Goal: Task Accomplishment & Management: Use online tool/utility

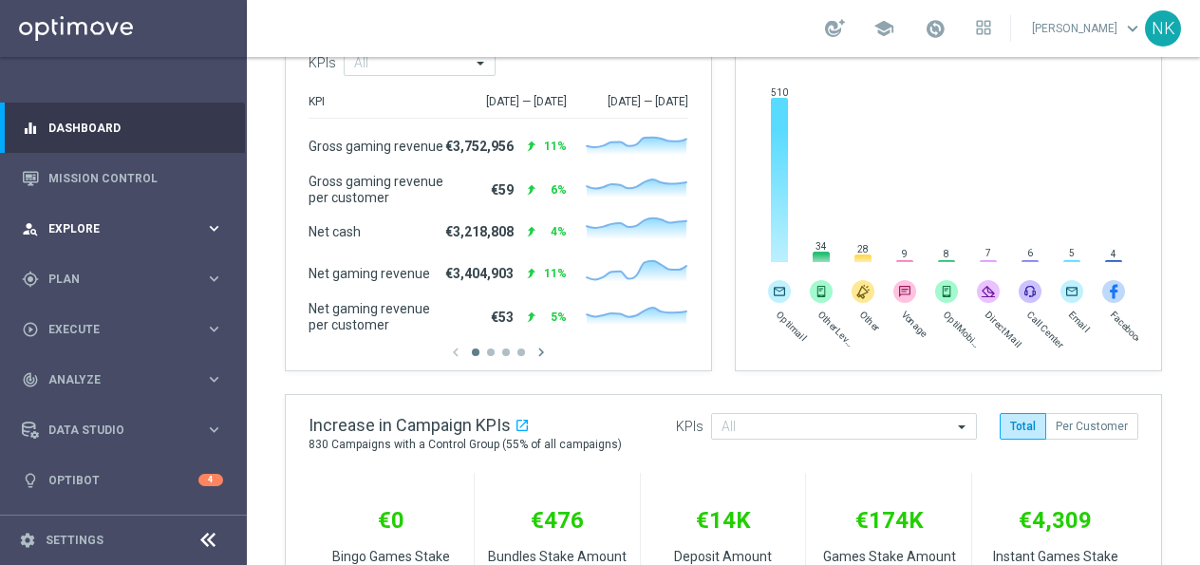
scroll to position [360, 0]
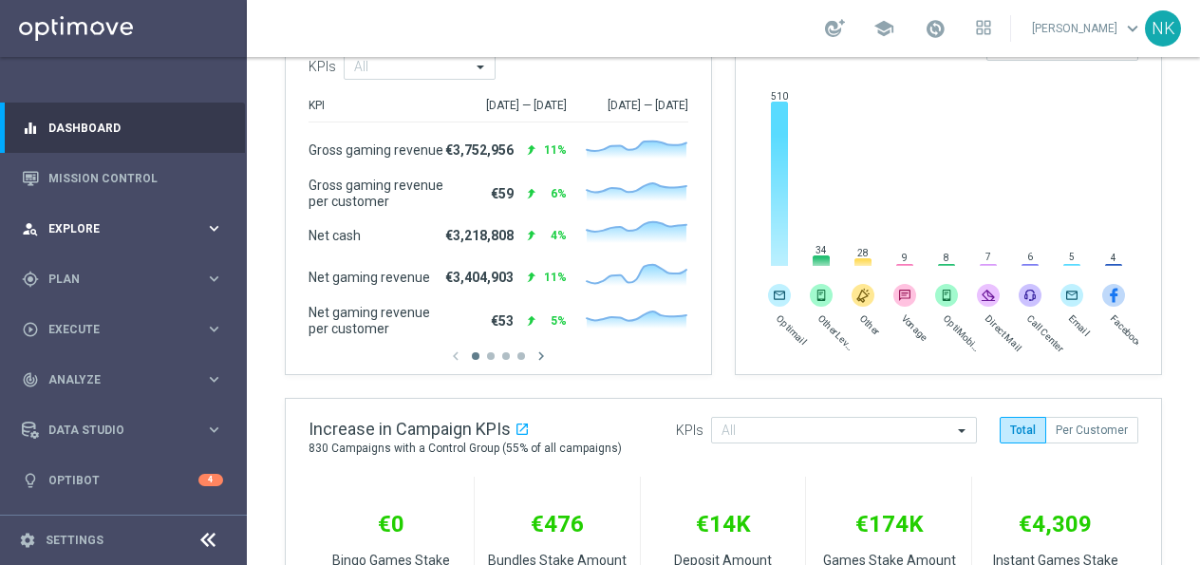
click at [120, 236] on div "person_search Explore keyboard_arrow_right" at bounding box center [122, 228] width 245 height 50
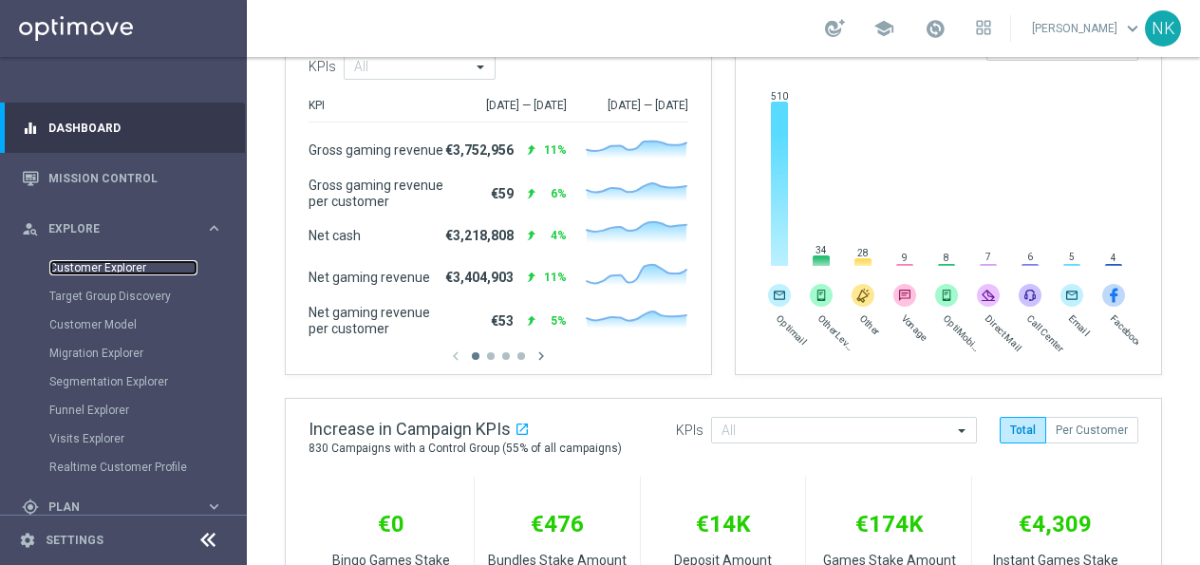
click at [134, 264] on link "Customer Explorer" at bounding box center [123, 267] width 148 height 15
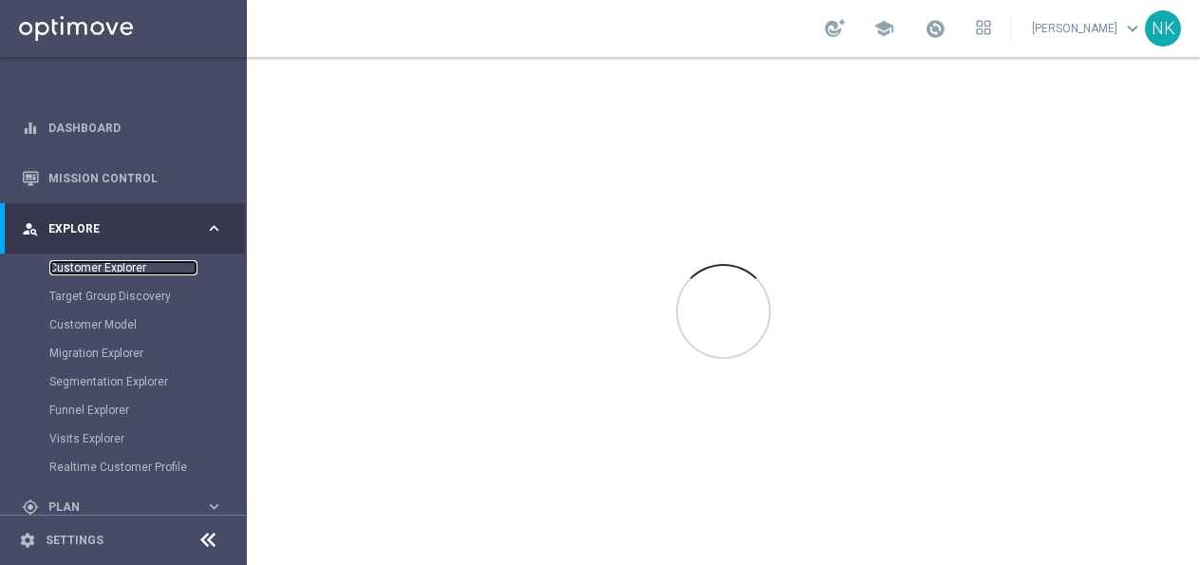
scroll to position [0, 0]
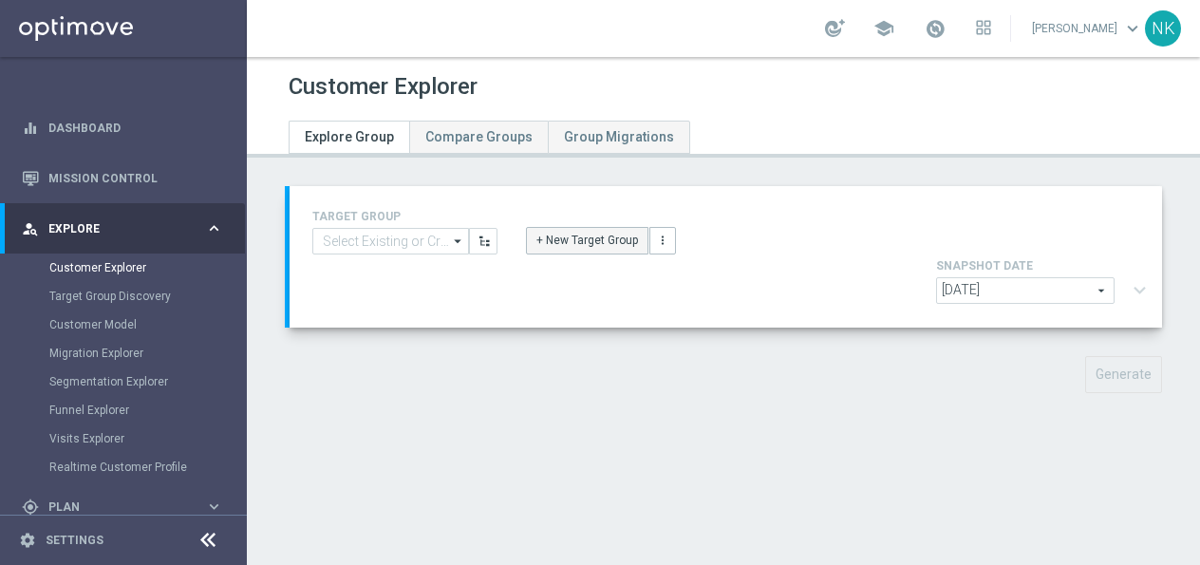
click at [588, 231] on button "+ New Target Group" at bounding box center [587, 240] width 122 height 27
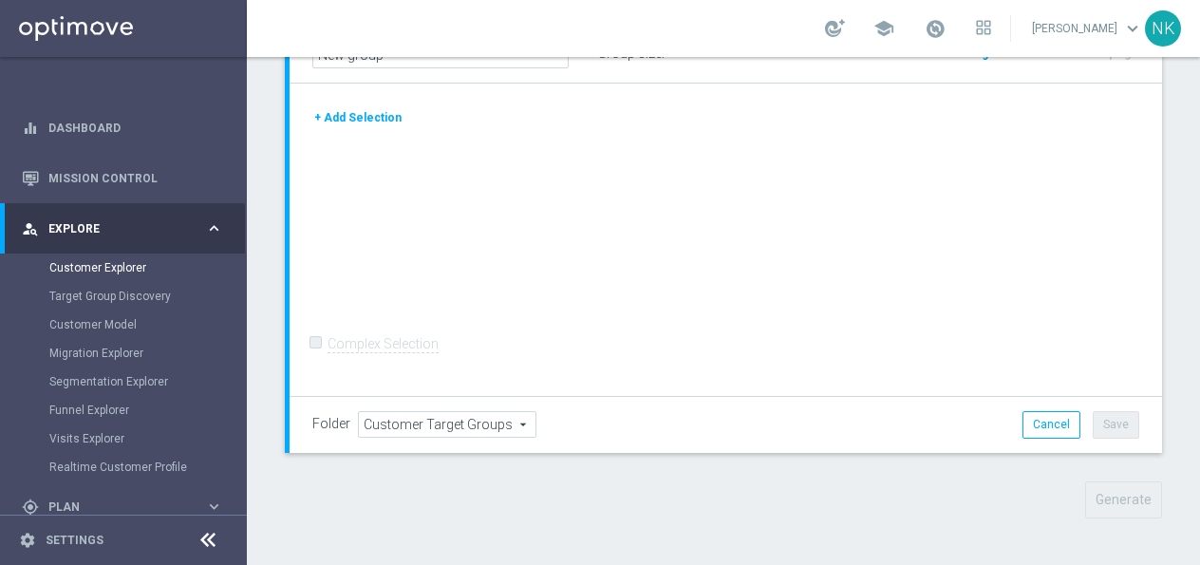
scroll to position [145, 0]
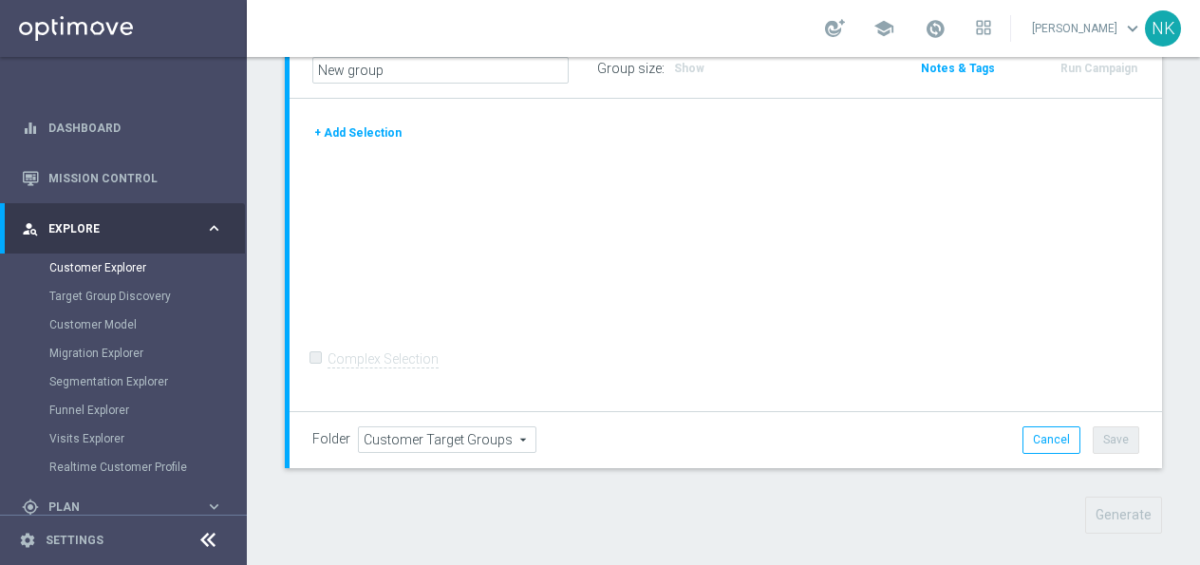
click at [354, 137] on button "+ Add Selection" at bounding box center [357, 132] width 91 height 21
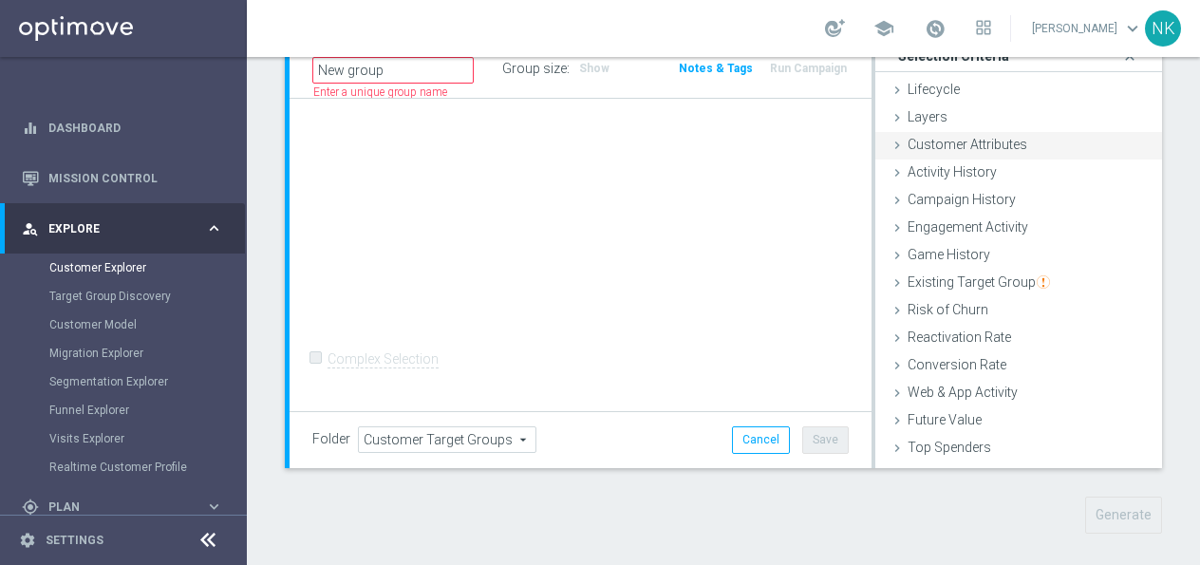
click at [953, 135] on div "Customer Attributes done" at bounding box center [1018, 146] width 287 height 28
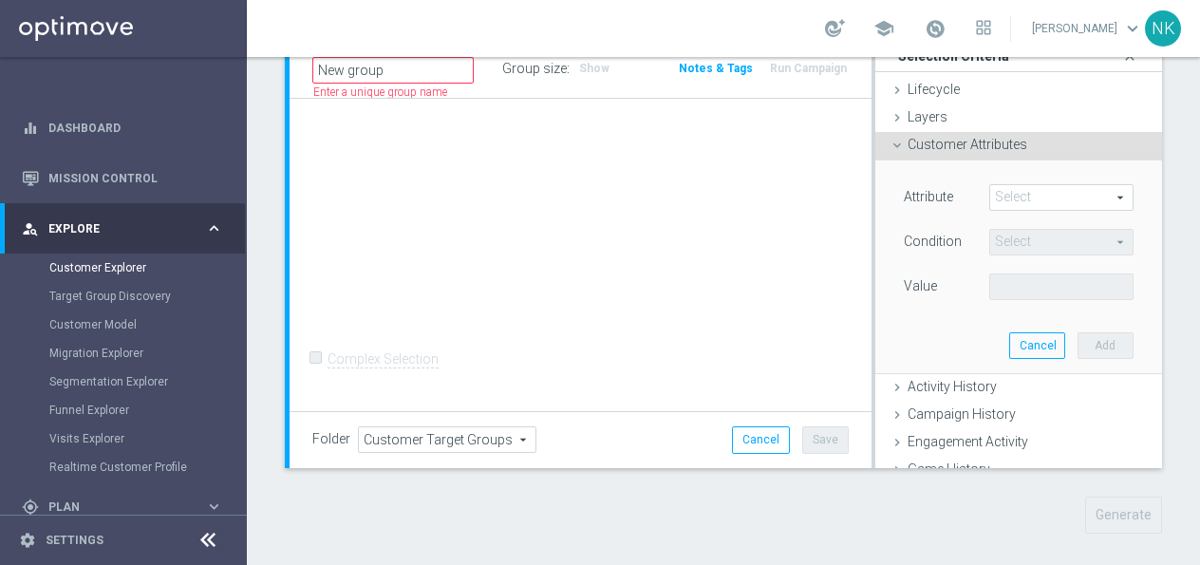
click at [1044, 202] on span at bounding box center [1061, 197] width 142 height 25
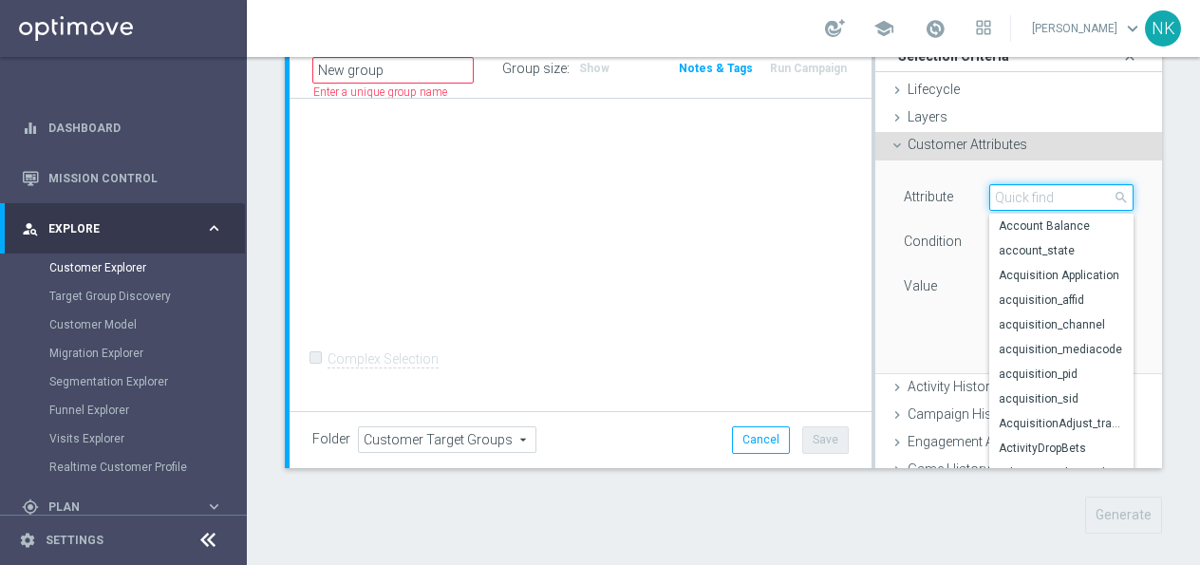
click at [1044, 202] on input "search" at bounding box center [1061, 197] width 144 height 27
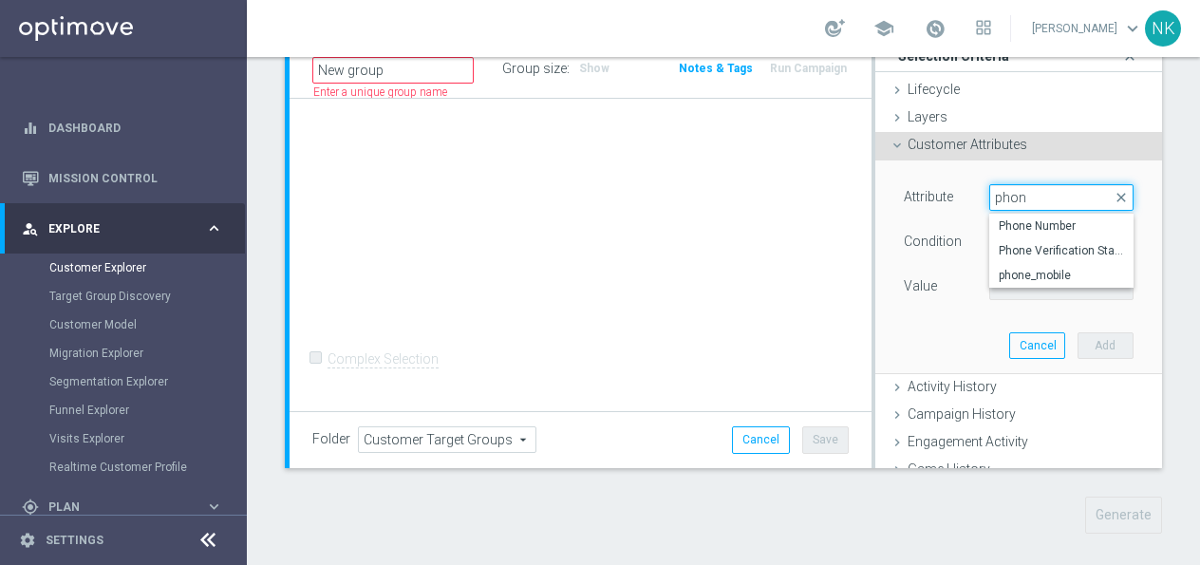
type input "phone"
click at [1054, 253] on span "Phone Verification Status" at bounding box center [1060, 250] width 125 height 15
type input "Phone Verification Status"
type input "Equals"
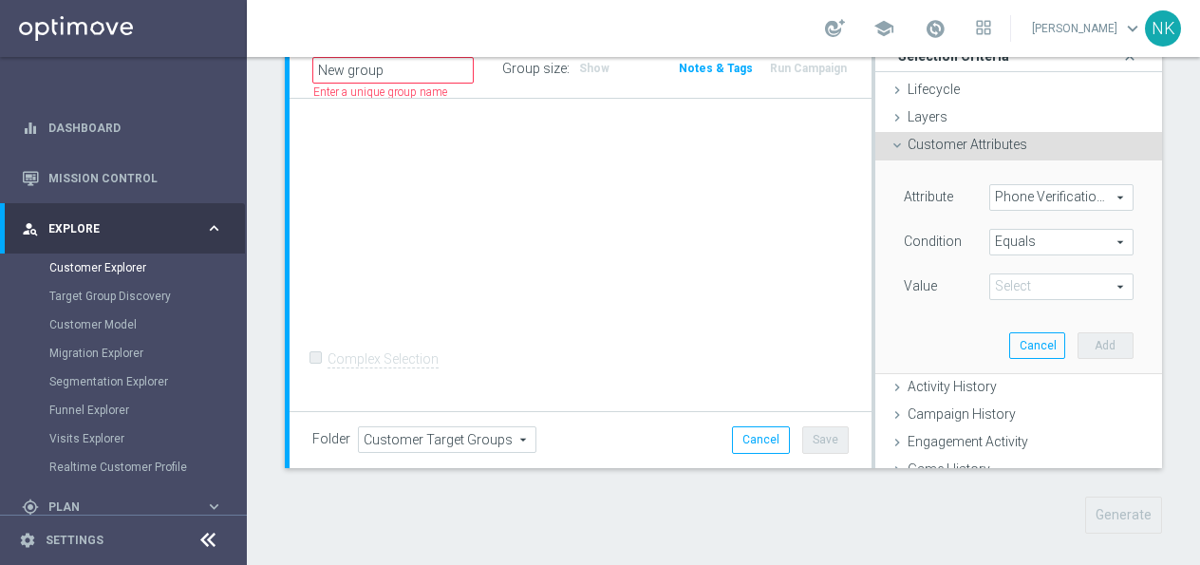
click at [1041, 283] on span at bounding box center [1061, 286] width 142 height 25
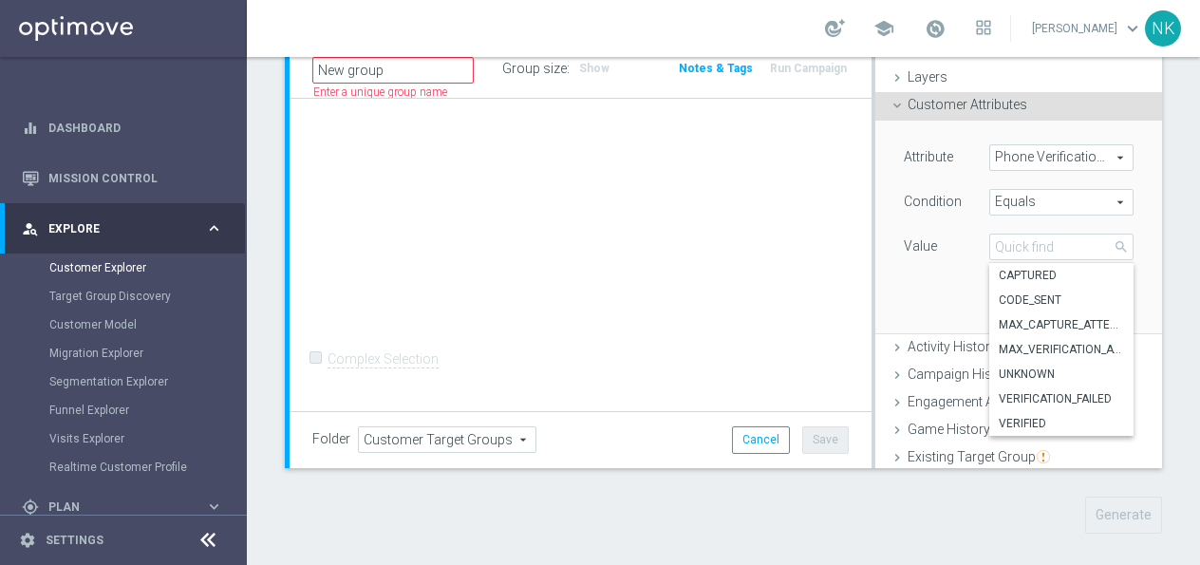
scroll to position [32, 0]
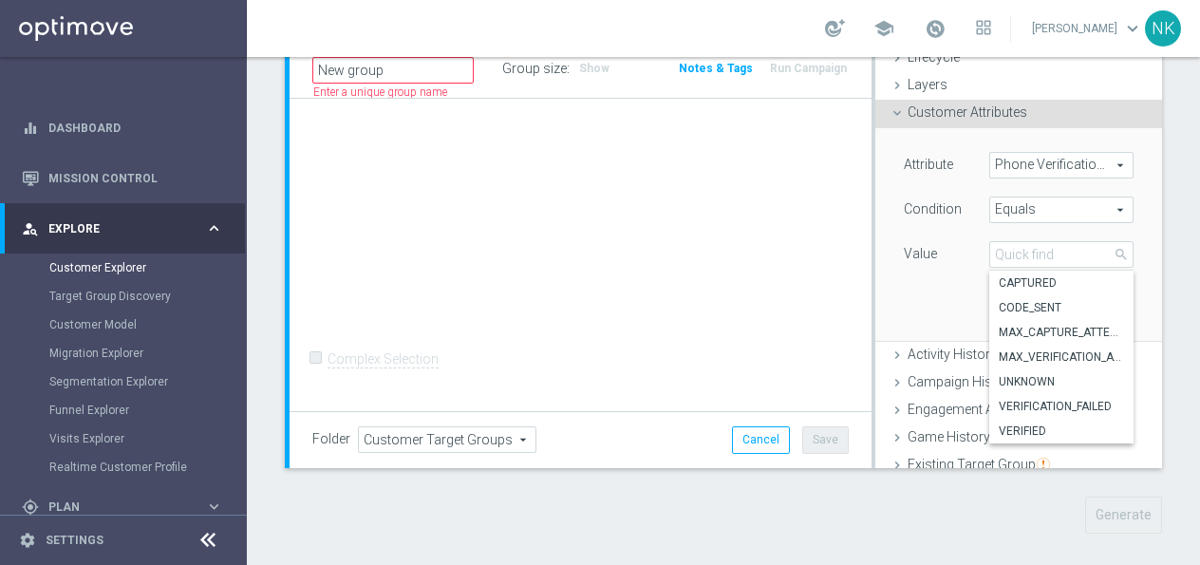
click at [923, 120] on span "Customer Attributes" at bounding box center [967, 111] width 120 height 15
